Goal: Navigation & Orientation: Find specific page/section

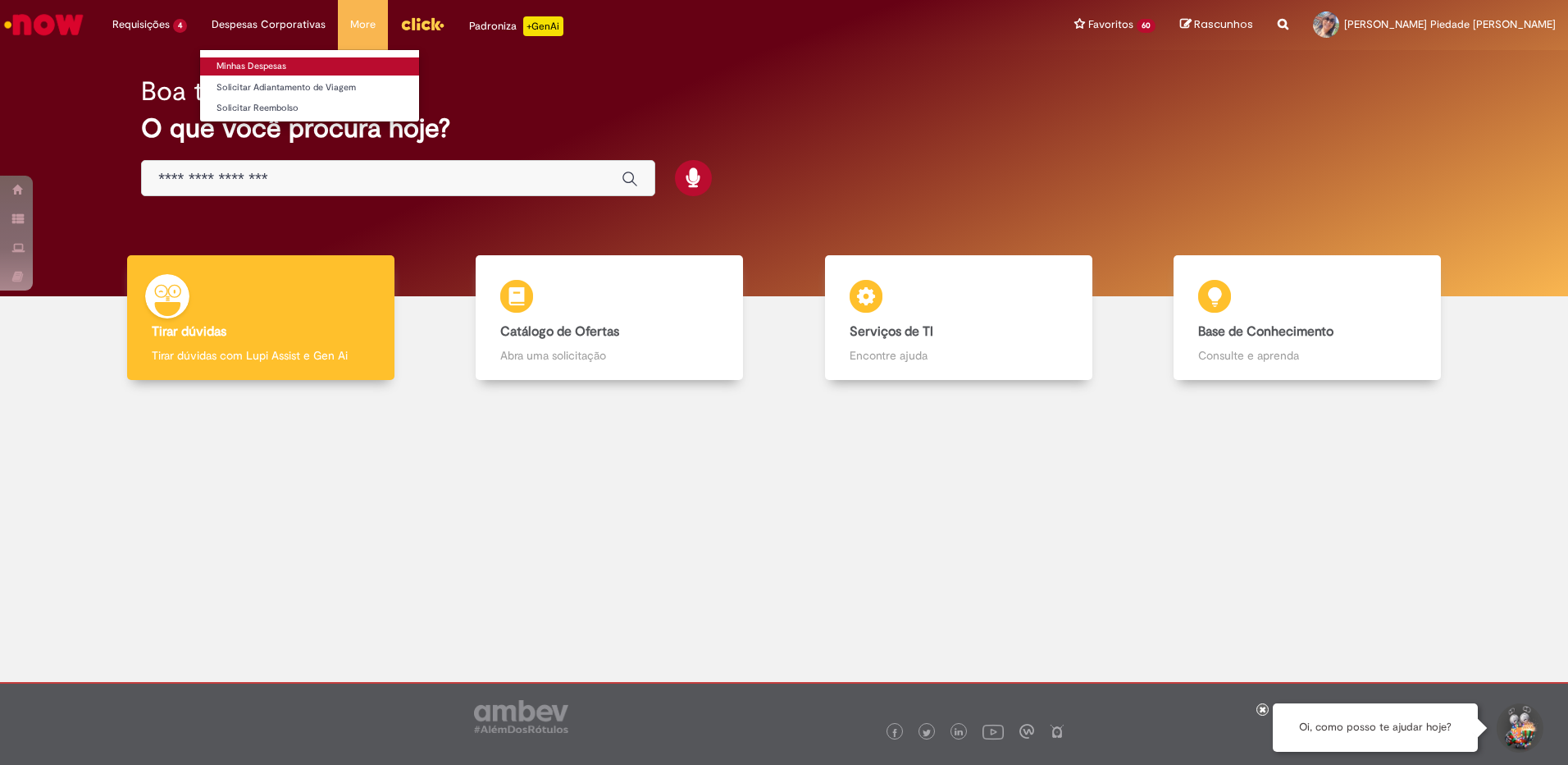
click at [261, 69] on link "Minhas Despesas" at bounding box center [309, 67] width 219 height 18
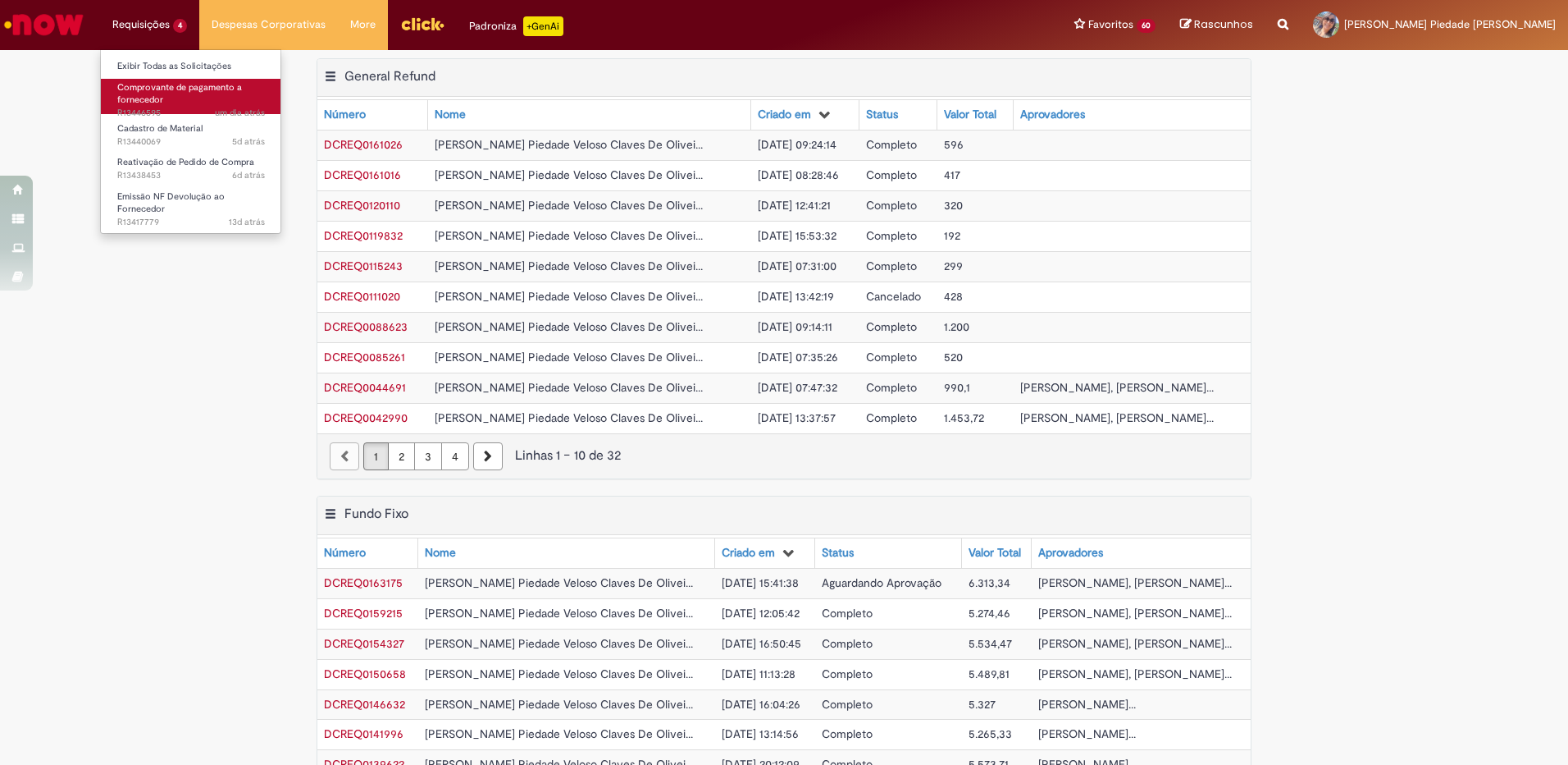
click at [150, 95] on span "Comprovante de pagamento a fornecedor" at bounding box center [180, 94] width 125 height 26
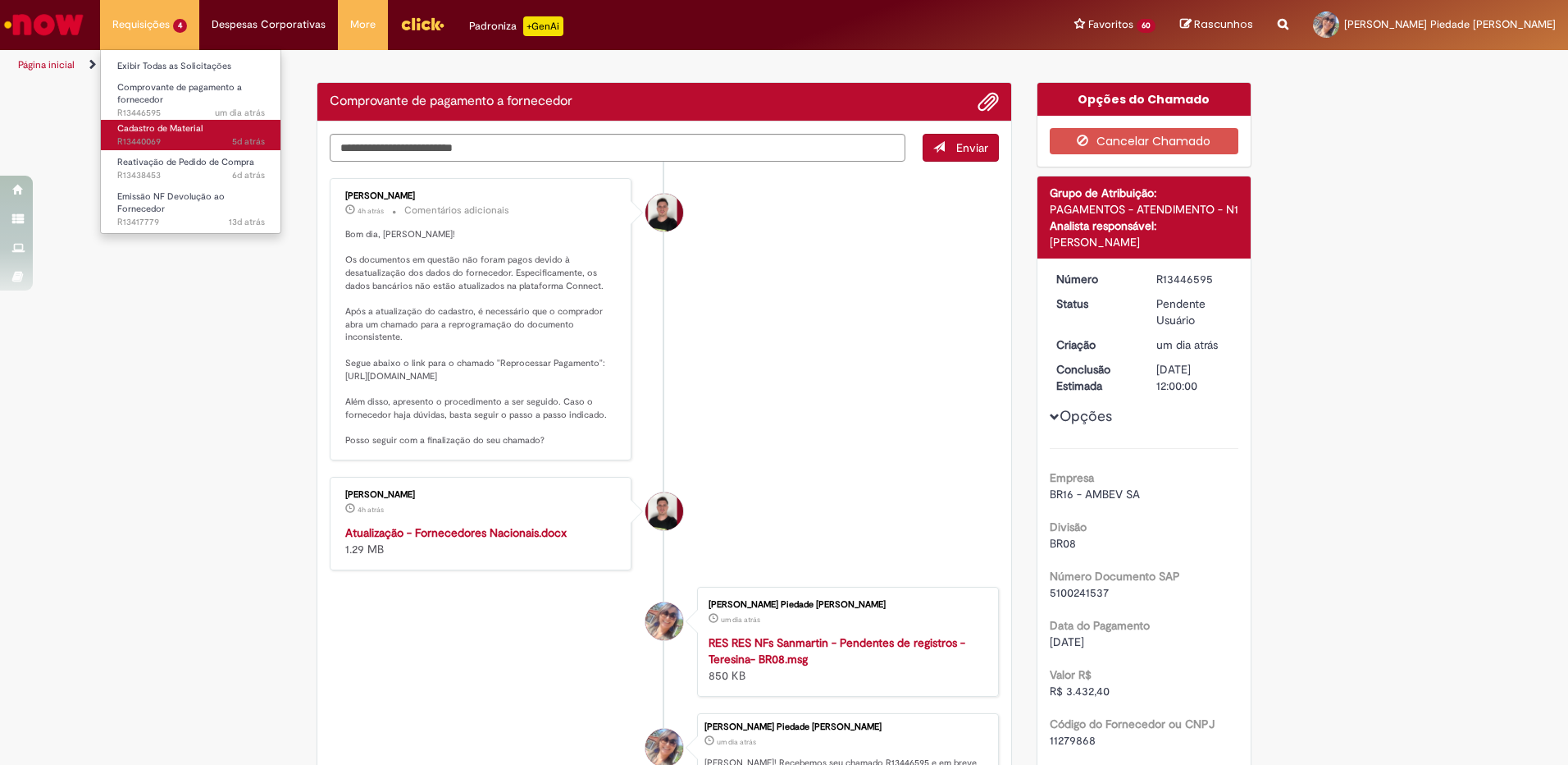
click at [150, 131] on span "Cadastro de Material" at bounding box center [160, 128] width 85 height 12
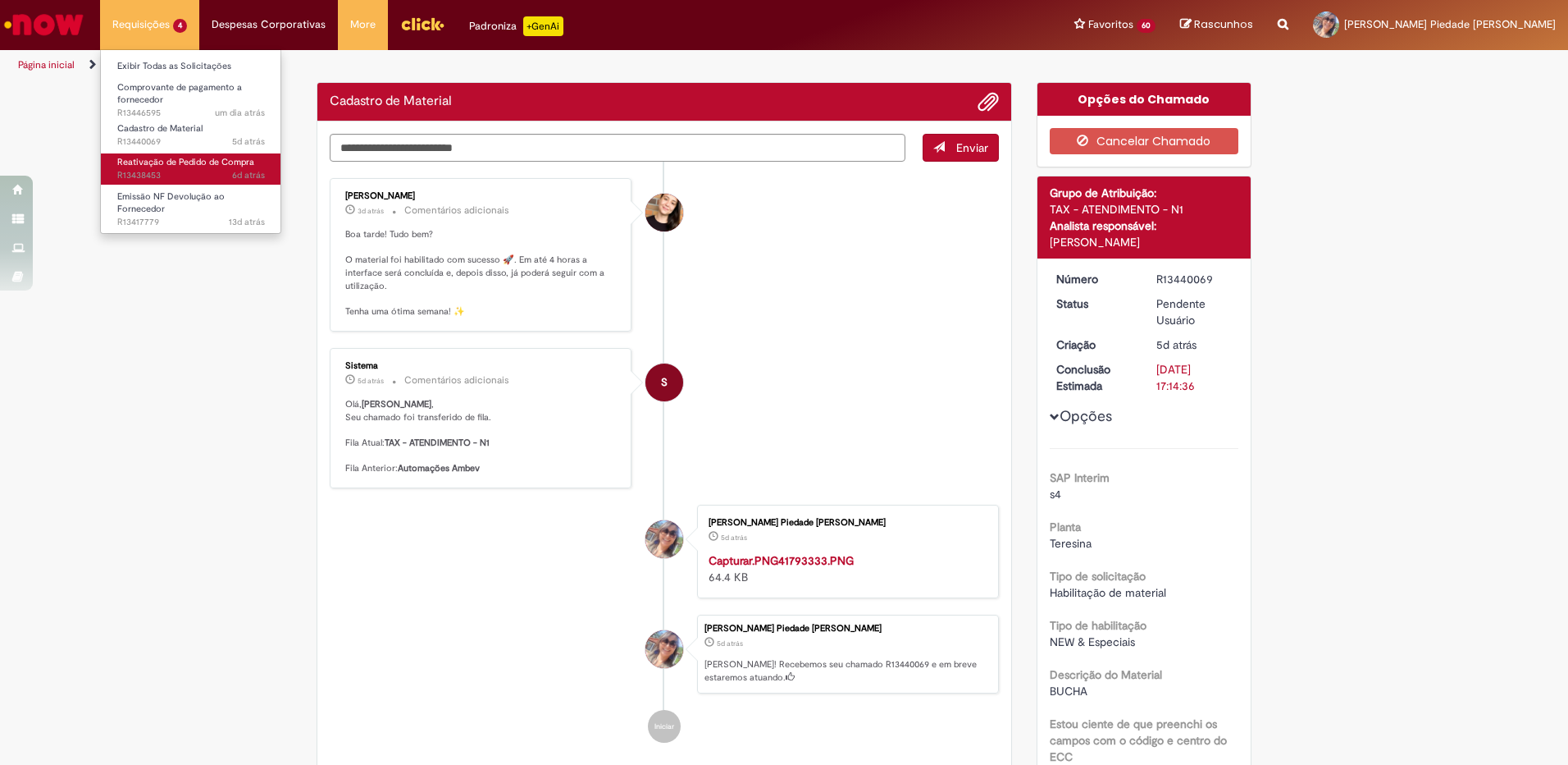
click at [154, 156] on span "Reativação de Pedido de Compra" at bounding box center [186, 162] width 137 height 12
